Goal: Find specific page/section: Find specific page/section

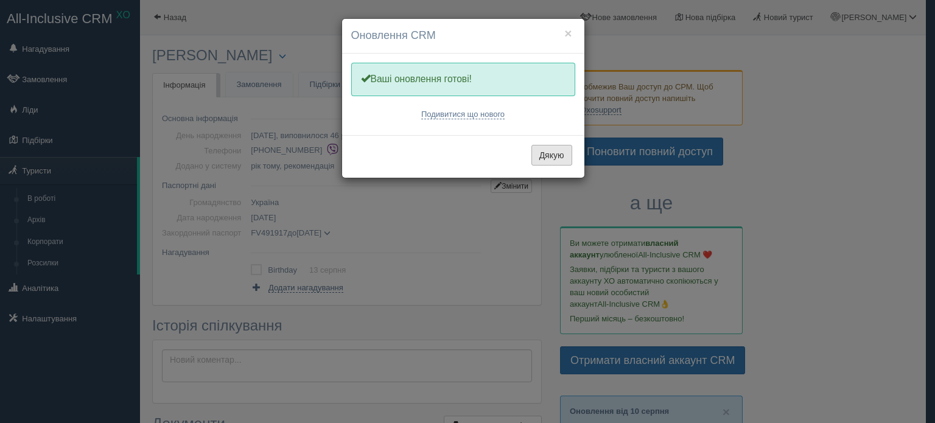
click at [547, 145] on button "Дякую" at bounding box center [551, 155] width 41 height 21
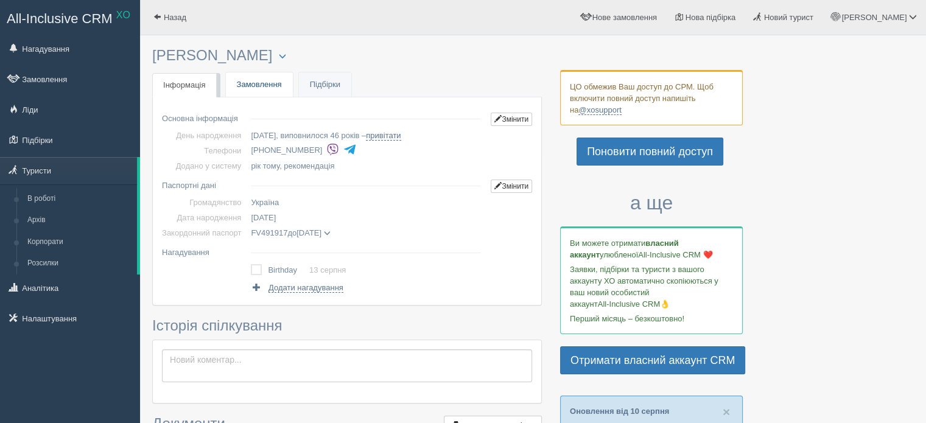
click at [268, 89] on link "Замовлення" at bounding box center [259, 84] width 67 height 25
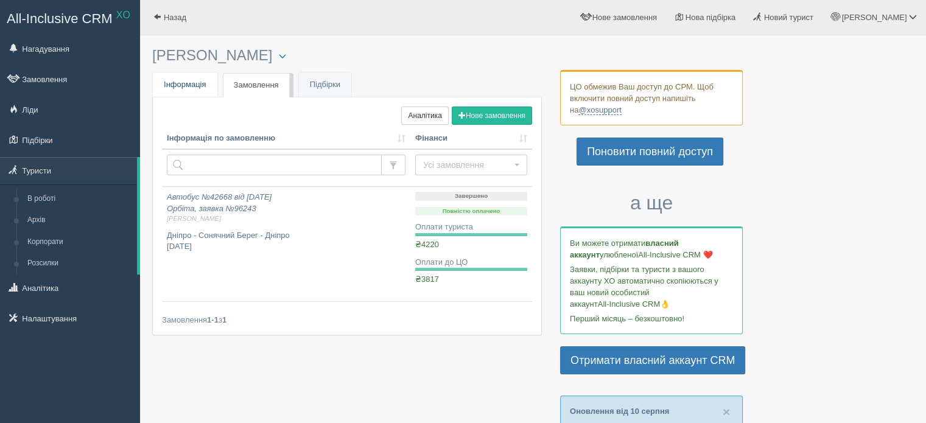
click at [179, 85] on span "Інформація" at bounding box center [185, 84] width 43 height 9
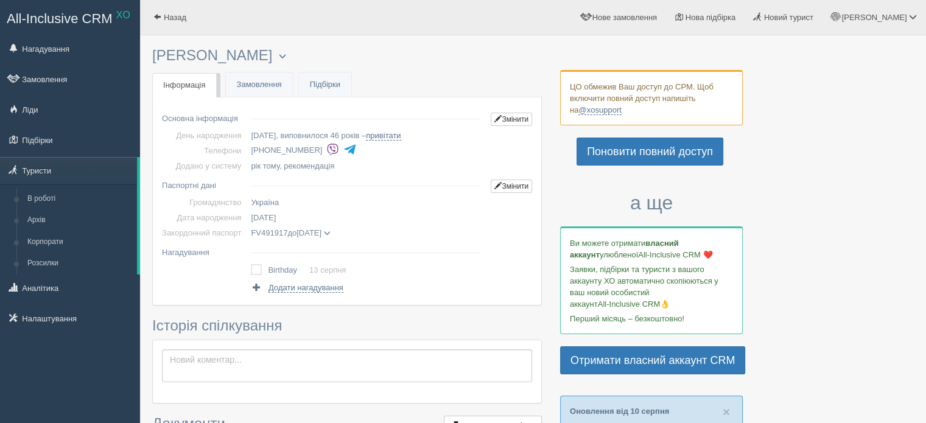
click at [326, 148] on img at bounding box center [332, 149] width 13 height 13
click at [343, 149] on img at bounding box center [349, 149] width 13 height 13
click at [253, 79] on link "Замовлення" at bounding box center [259, 84] width 67 height 25
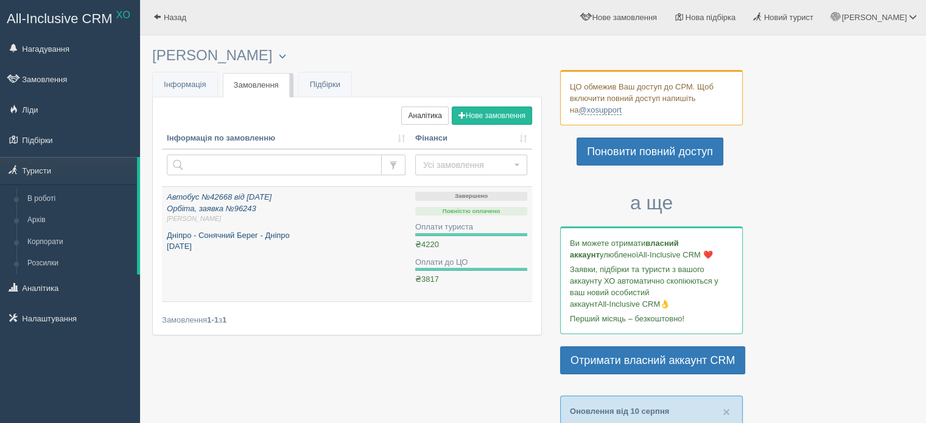
click at [222, 204] on icon "Автобус №42668 від [DATE] [GEOGRAPHIC_DATA], заявка №96243 [PERSON_NAME]" at bounding box center [286, 208] width 239 height 32
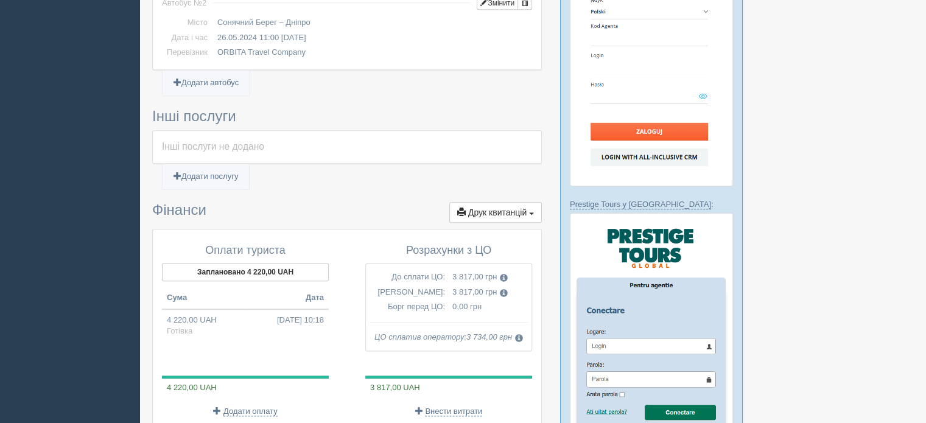
scroll to position [791, 0]
